Goal: Task Accomplishment & Management: Use online tool/utility

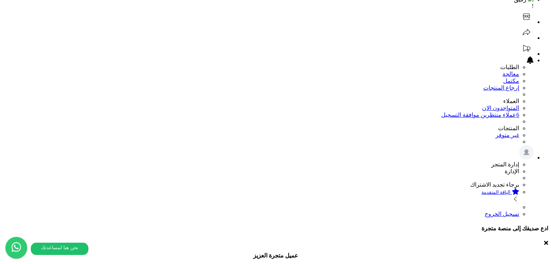
scroll to position [36, 0]
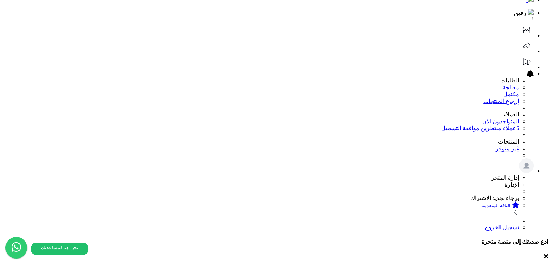
scroll to position [0, 0]
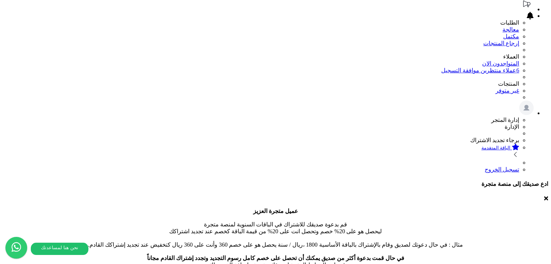
scroll to position [181, 0]
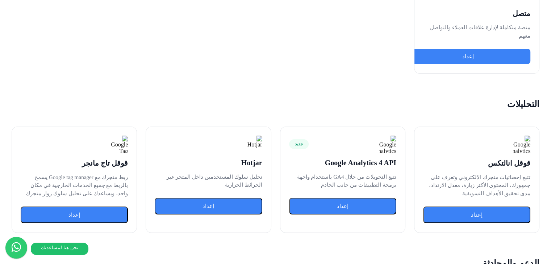
scroll to position [1050, 0]
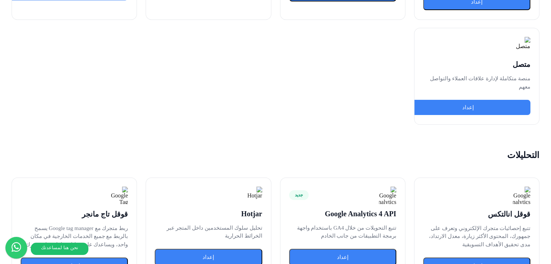
scroll to position [905, 0]
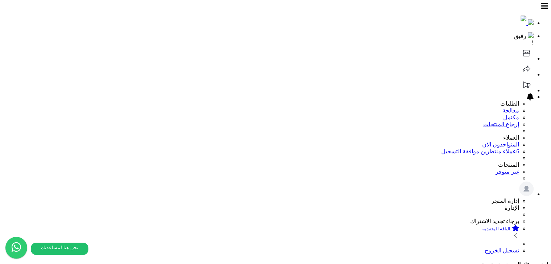
select select "*"
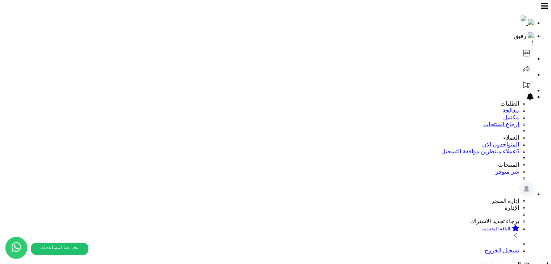
click at [372, 15] on header "رفيق ! الطلبات معالجة مكتمل إرجاع المنتجات العملاء المتواجدون الان 6 عملاء منتظ…" at bounding box center [275, 128] width 545 height 251
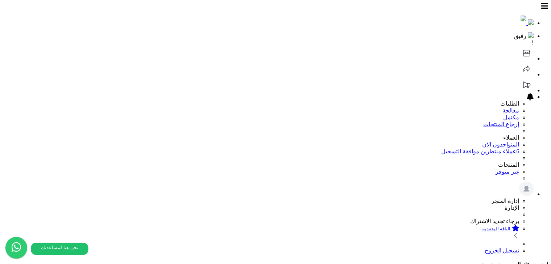
select select
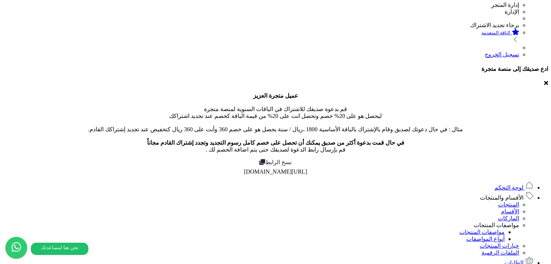
scroll to position [110, 0]
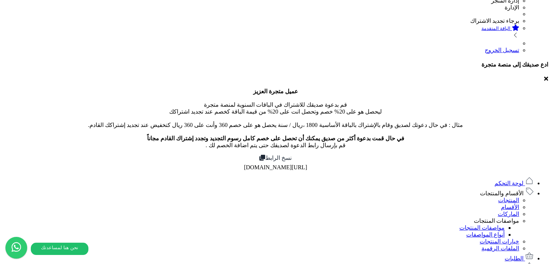
scroll to position [253, 0]
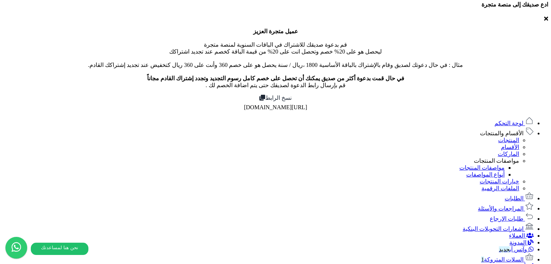
scroll to position [181, 0]
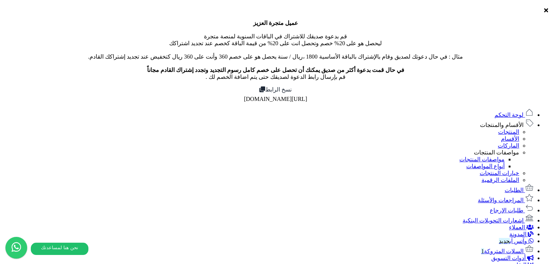
select select "***"
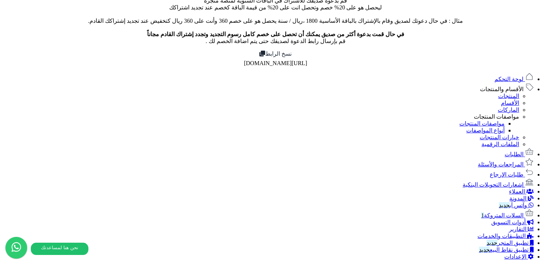
scroll to position [217, 0]
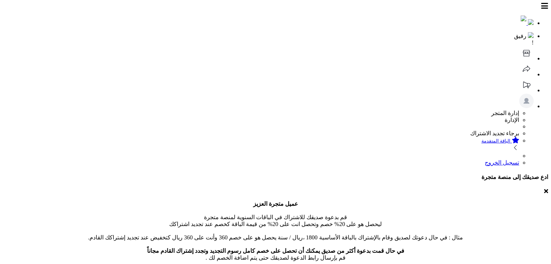
copy div "text_export_success"
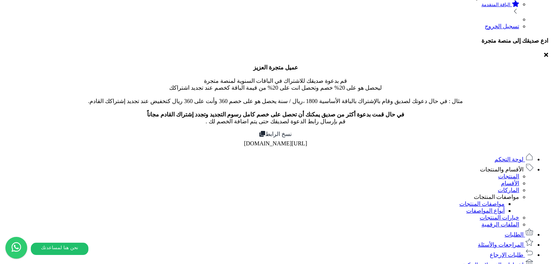
scroll to position [145, 0]
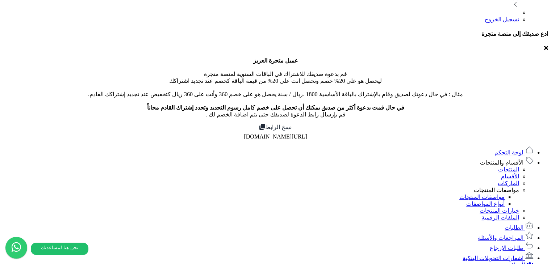
scroll to position [0, 0]
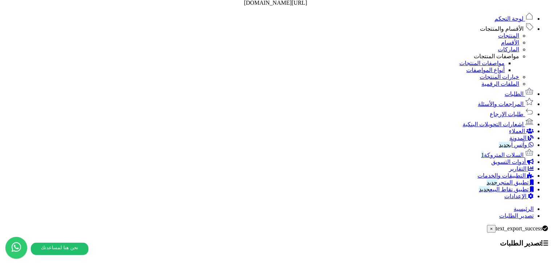
scroll to position [142, 0]
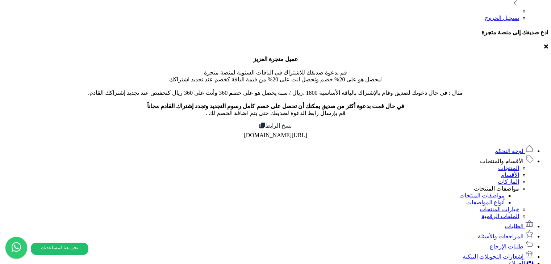
scroll to position [36, 0]
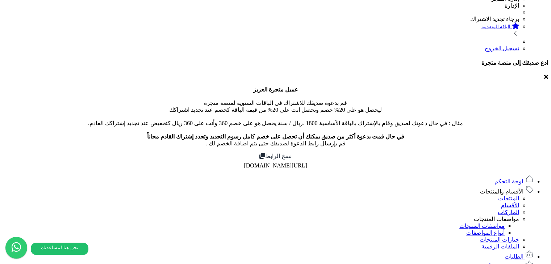
scroll to position [181, 0]
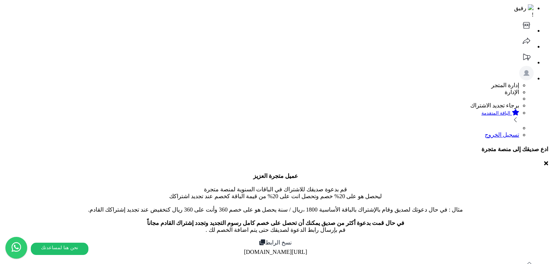
scroll to position [0, 0]
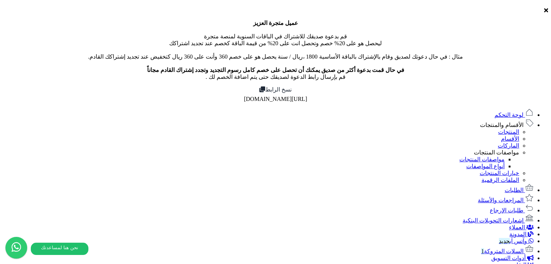
scroll to position [326, 0]
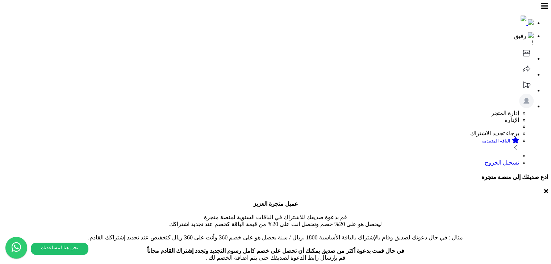
drag, startPoint x: 408, startPoint y: 87, endPoint x: 438, endPoint y: 83, distance: 30.7
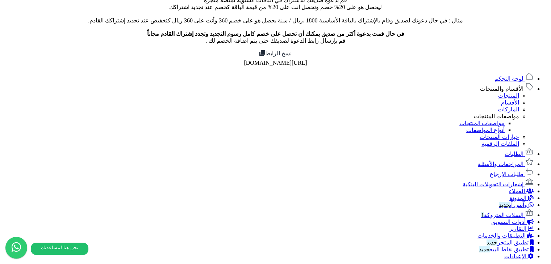
scroll to position [86, 0]
